Goal: Check status

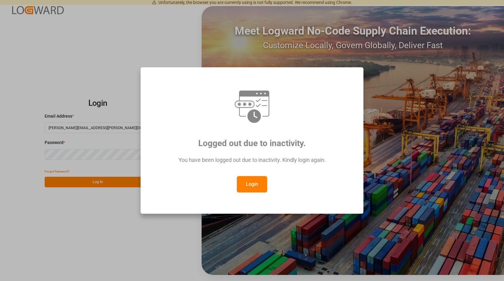
click at [260, 187] on button "Login" at bounding box center [252, 184] width 30 height 16
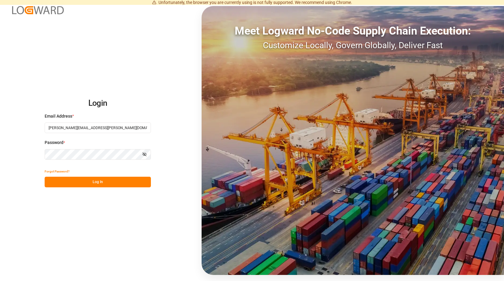
drag, startPoint x: 104, startPoint y: 181, endPoint x: 109, endPoint y: 174, distance: 7.9
click at [105, 181] on button "Log In" at bounding box center [98, 182] width 106 height 11
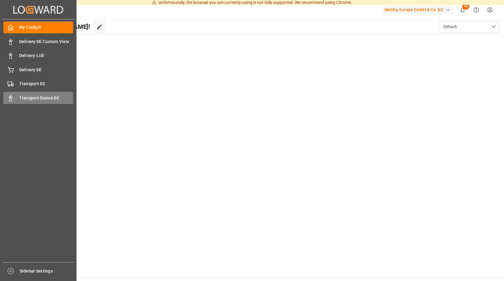
click at [15, 94] on div "Transport Status DE Transport Status DE" at bounding box center [38, 98] width 70 height 12
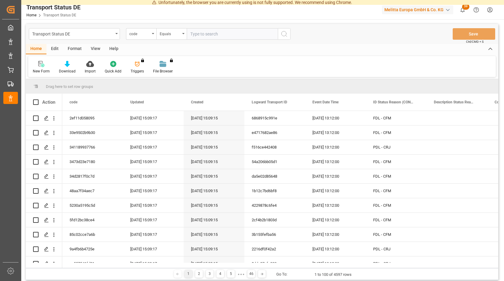
click at [464, 7] on span "39" at bounding box center [465, 7] width 7 height 6
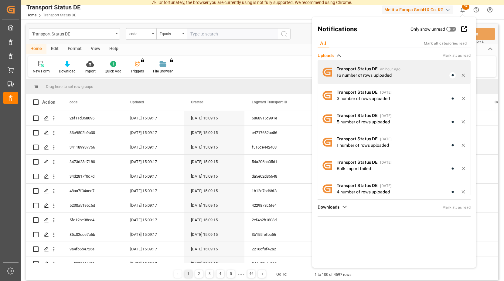
click at [390, 72] on div "Transport Status DE Home Transport Status DE Melitta Europa GmbH & Co. KG 39 No…" at bounding box center [261, 140] width 481 height 281
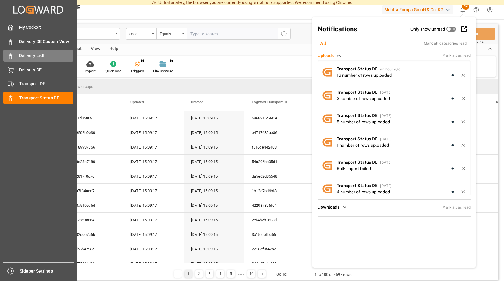
click at [43, 53] on span "Delivery Lidl" at bounding box center [46, 55] width 54 height 6
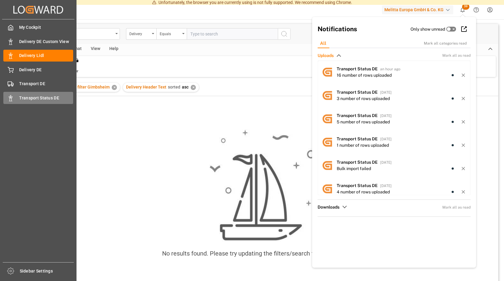
click at [11, 101] on line at bounding box center [10, 101] width 3 height 0
